Goal: Check status

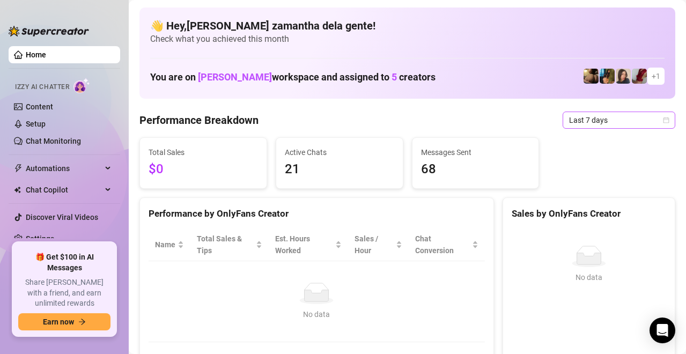
click at [569, 122] on span "Last 7 days" at bounding box center [619, 120] width 100 height 16
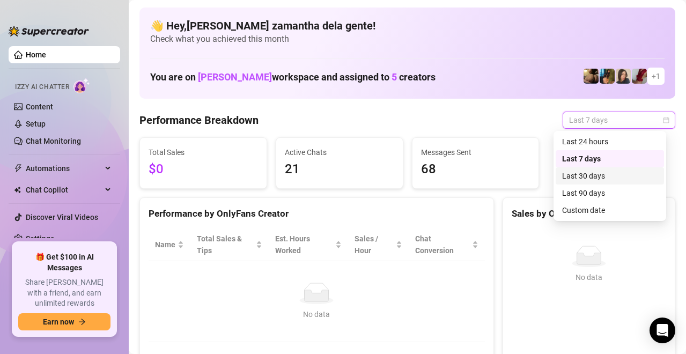
click at [575, 177] on div "Last 30 days" at bounding box center [609, 176] width 95 height 12
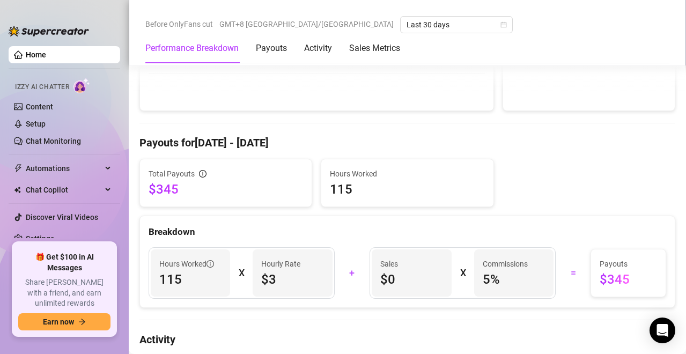
scroll to position [275, 0]
